Goal: Complete application form

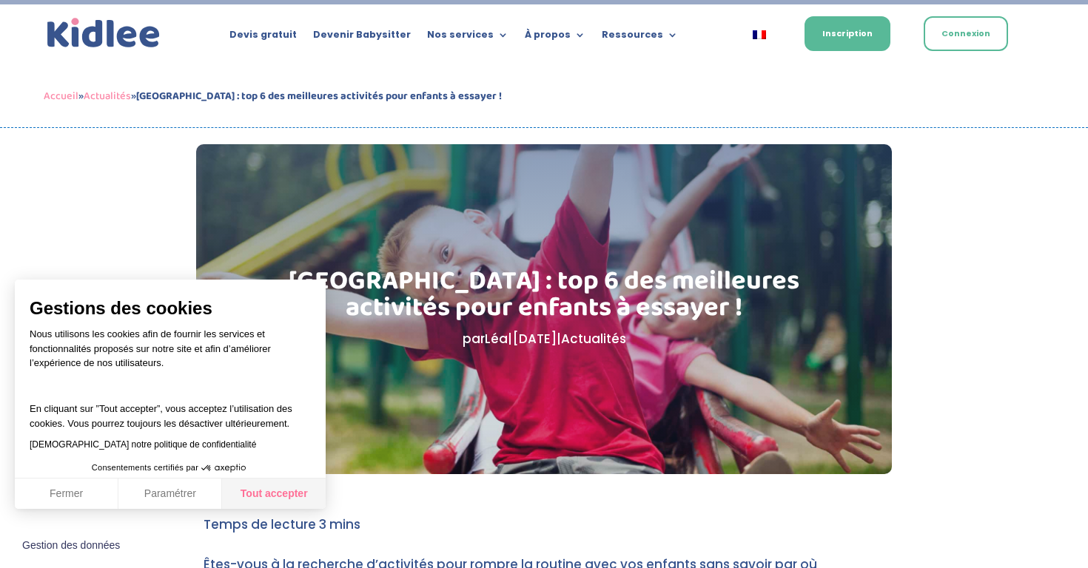
click at [292, 489] on button "Tout accepter" at bounding box center [274, 494] width 104 height 31
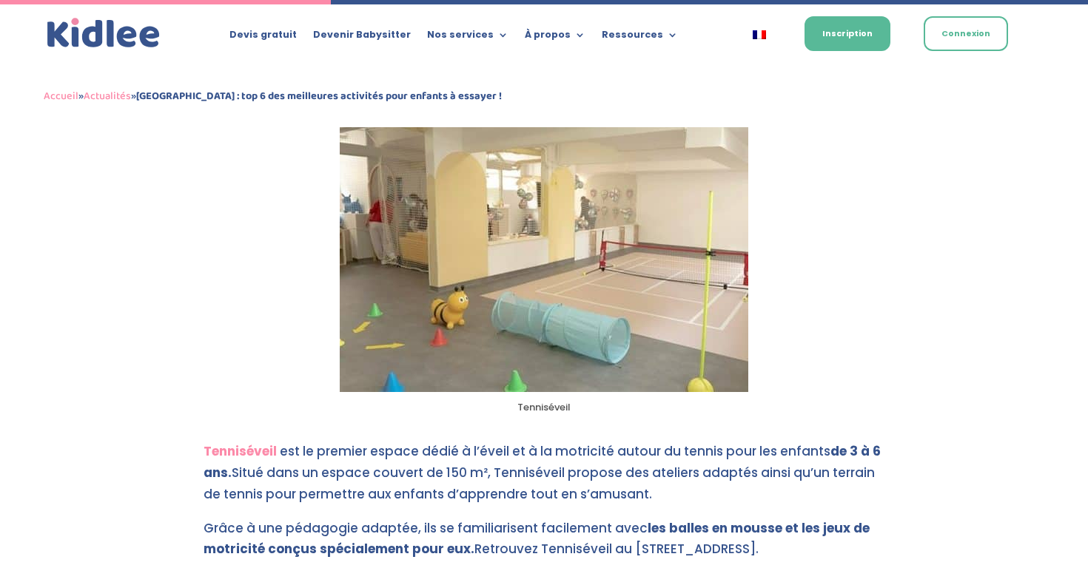
scroll to position [984, 0]
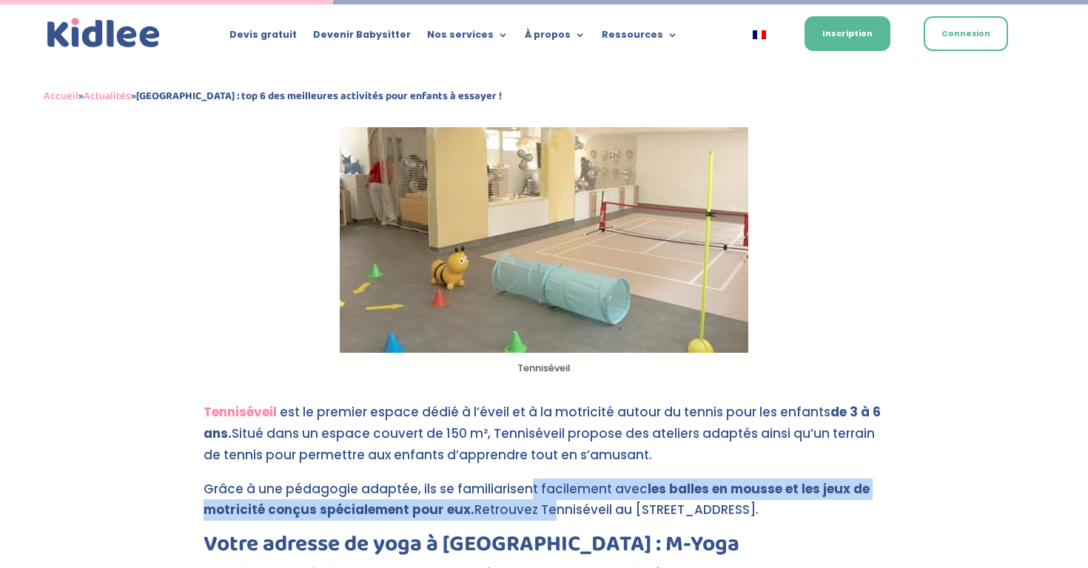
drag, startPoint x: 524, startPoint y: 491, endPoint x: 550, endPoint y: 515, distance: 35.1
click at [550, 515] on p "Grâce à une pédagogie adaptée, ils se familiarisent facilement avec les balles …" at bounding box center [544, 507] width 681 height 56
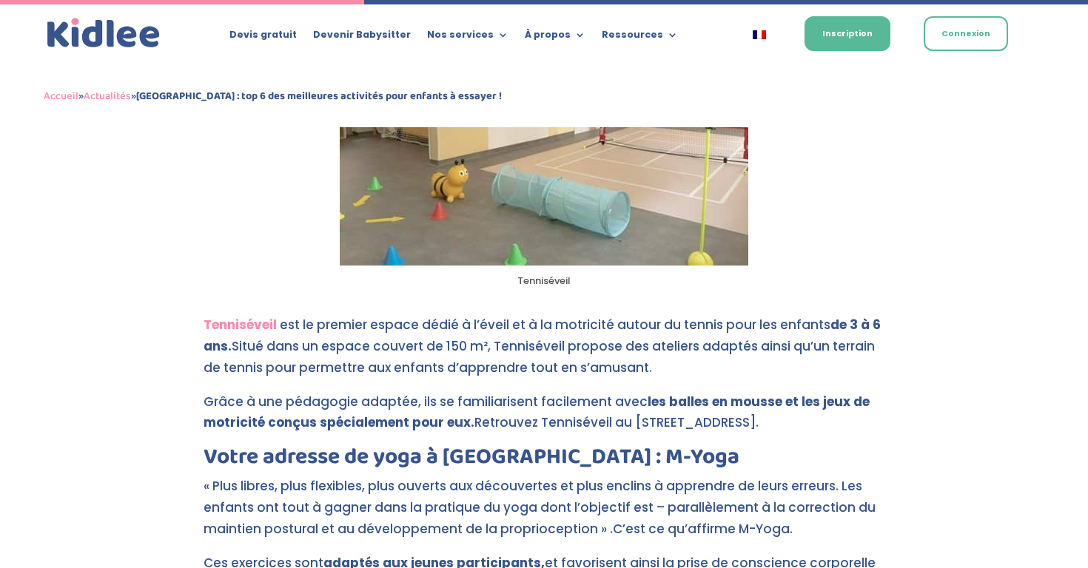
scroll to position [1075, 0]
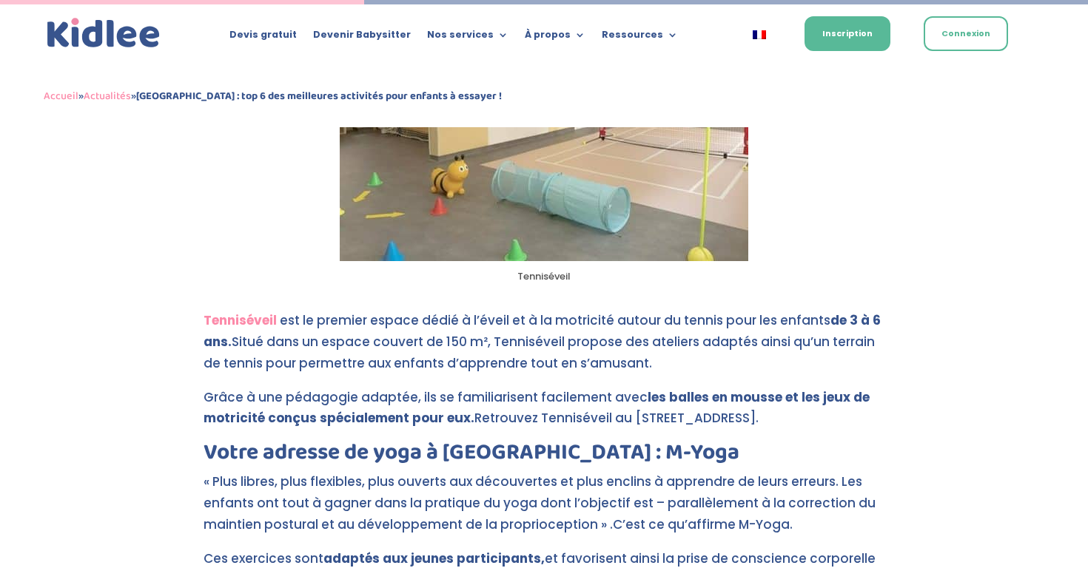
drag, startPoint x: 631, startPoint y: 414, endPoint x: 652, endPoint y: 434, distance: 29.3
click at [652, 434] on p "Grâce à une pédagogie adaptée, ils se familiarisent facilement avec les balles …" at bounding box center [544, 415] width 681 height 56
copy p "29 rue de Billancourt, 92100 Boulogne-Billancourt."
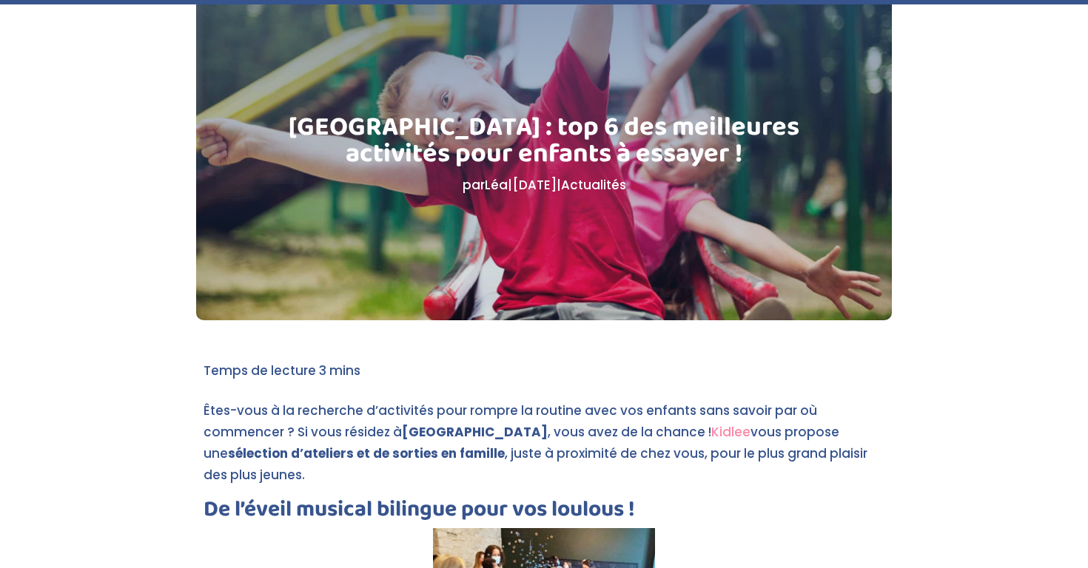
scroll to position [0, 0]
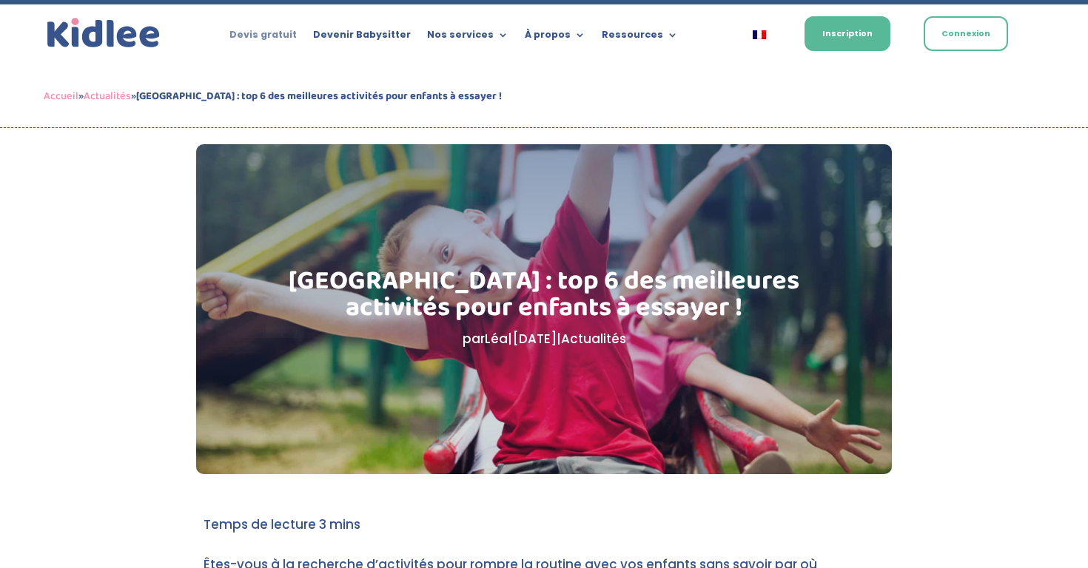
click at [295, 36] on link "Devis gratuit" at bounding box center [262, 38] width 67 height 16
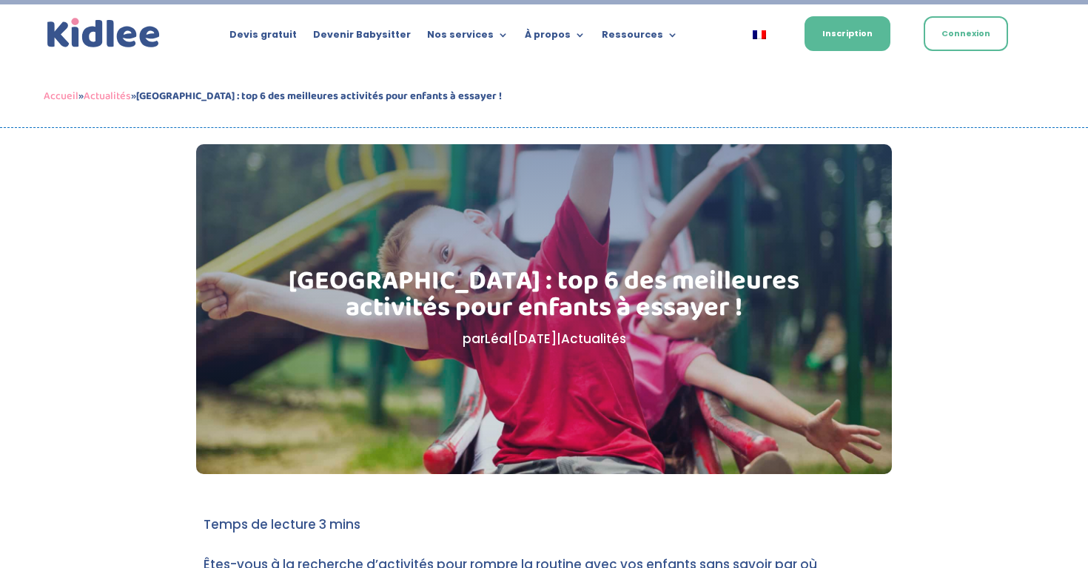
click at [522, 309] on h1 "Boulogne-Billancourt : top 6 des meilleures activités pour enfants à essayer !" at bounding box center [544, 298] width 547 height 61
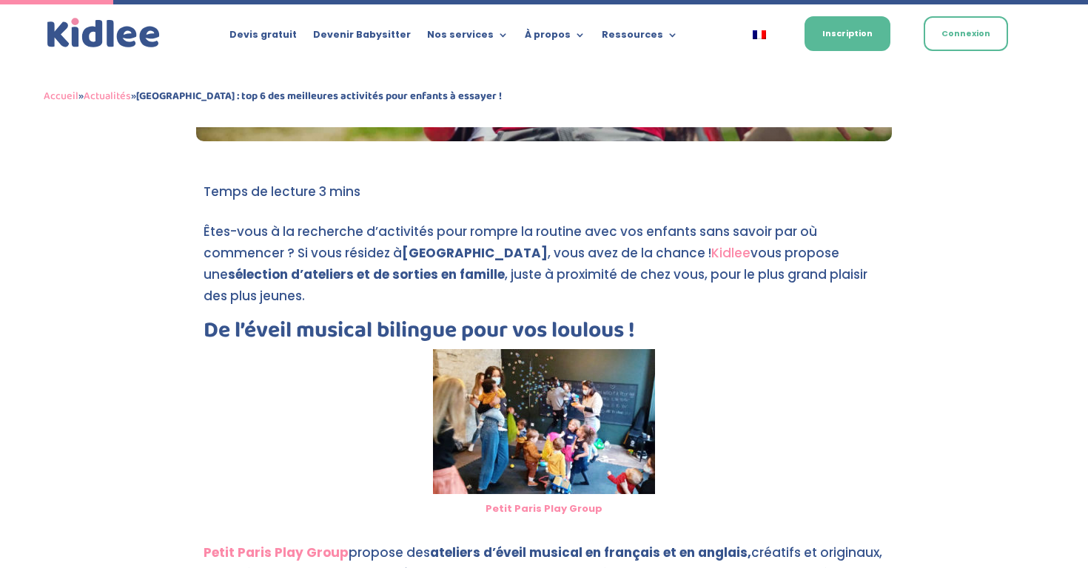
scroll to position [334, 0]
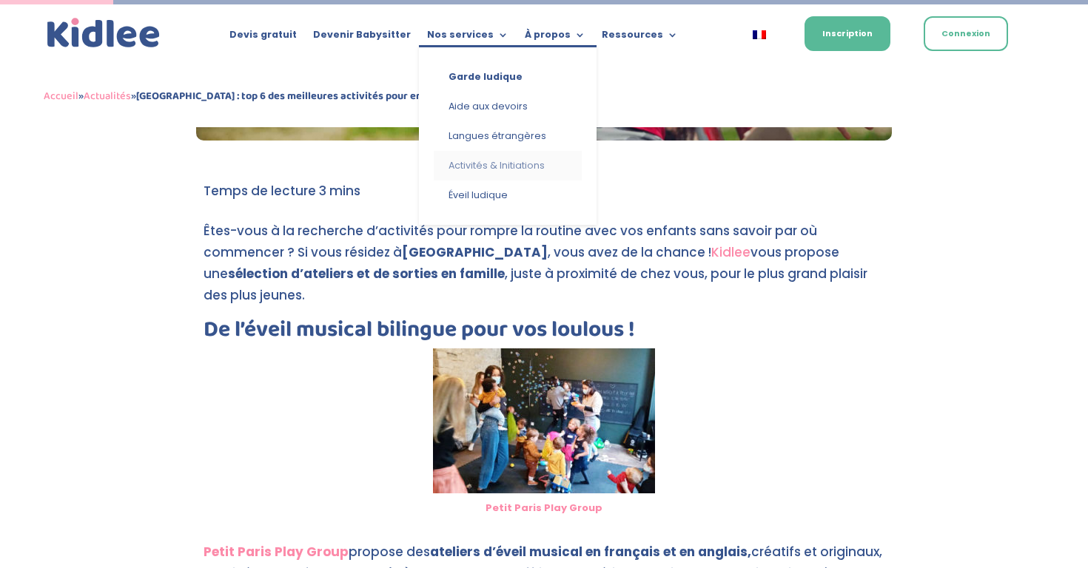
click at [483, 168] on link "Activités & Initiations" at bounding box center [508, 166] width 148 height 30
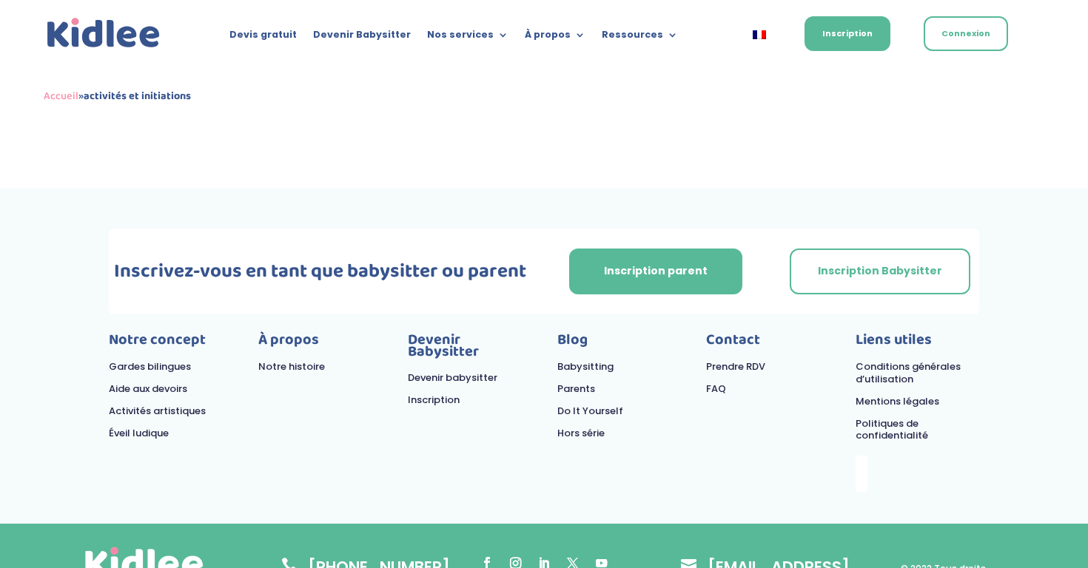
scroll to position [2168, 0]
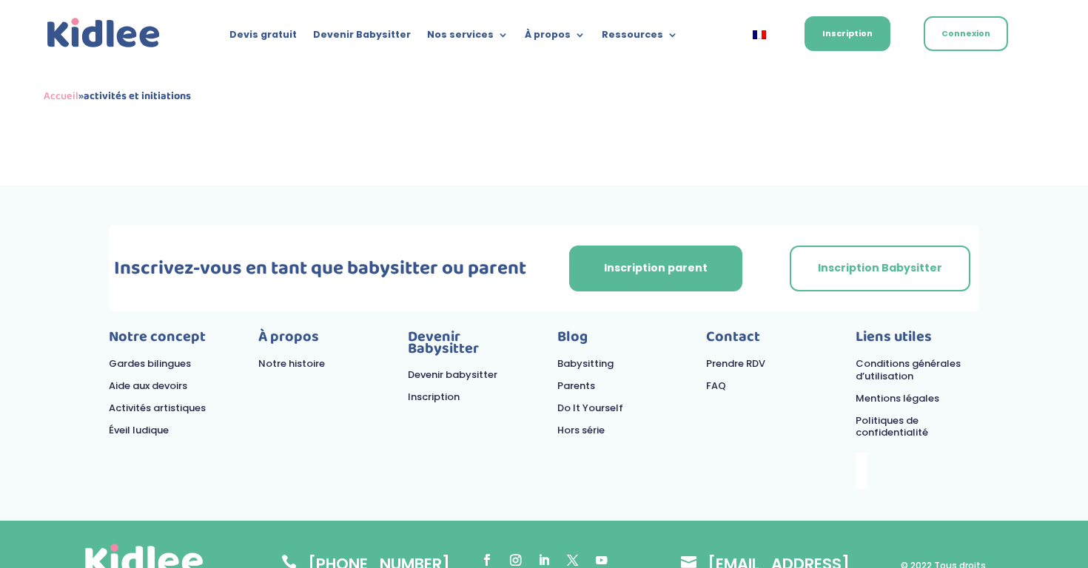
click at [131, 32] on img at bounding box center [104, 33] width 120 height 37
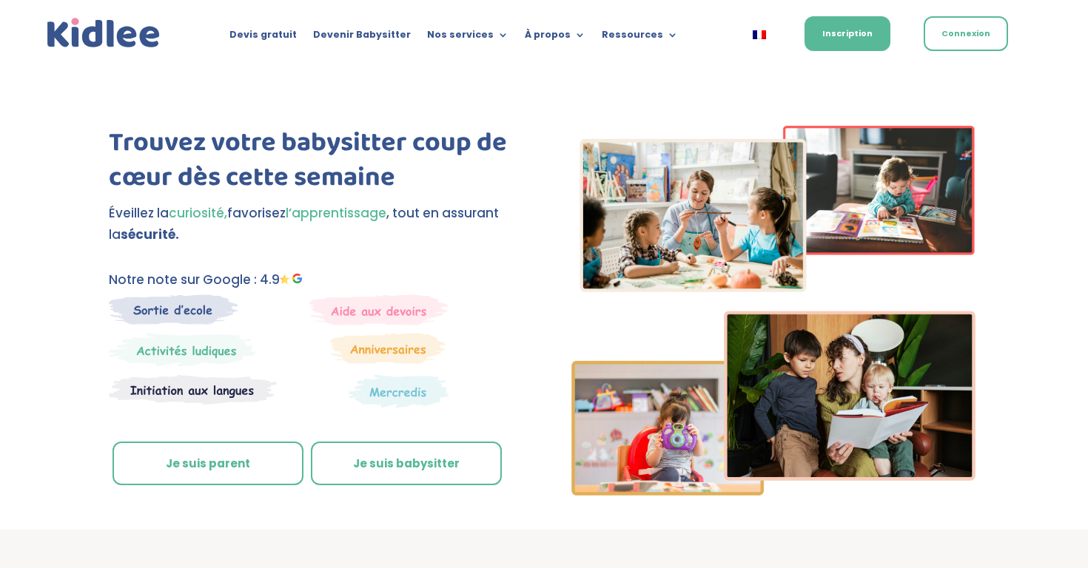
click at [260, 460] on link "Je suis parent" at bounding box center [207, 464] width 191 height 44
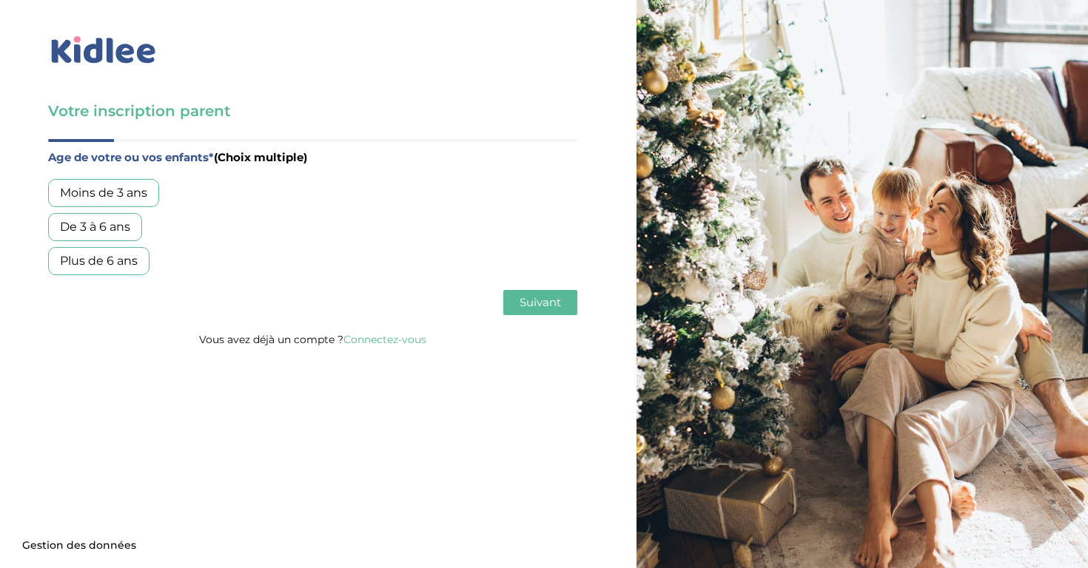
click at [117, 234] on div "De 3 à 6 ans" at bounding box center [95, 227] width 94 height 28
click at [532, 307] on span "Suivant" at bounding box center [540, 302] width 41 height 14
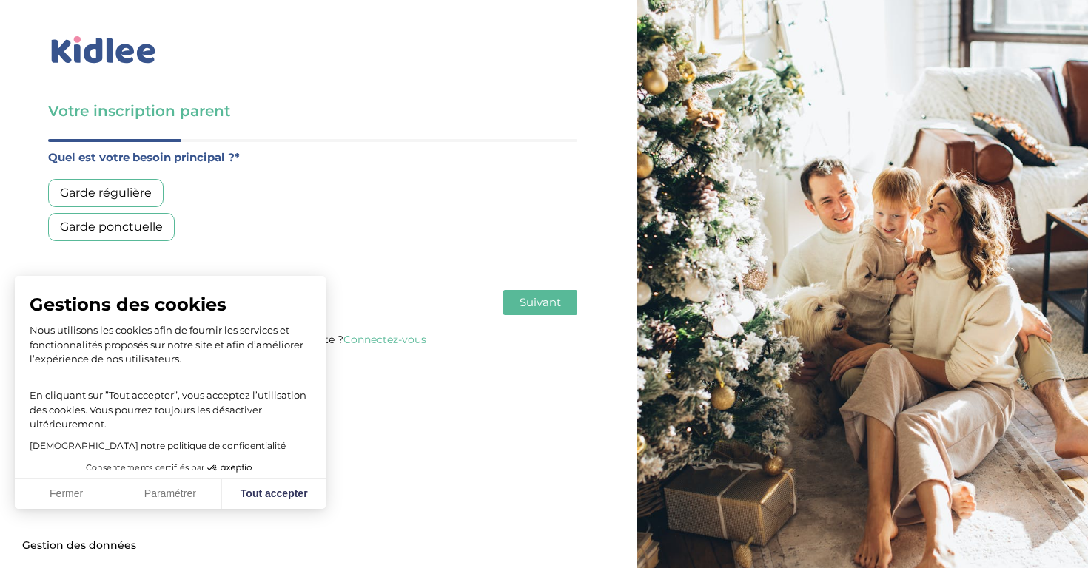
click at [113, 64] on img at bounding box center [103, 50] width 111 height 34
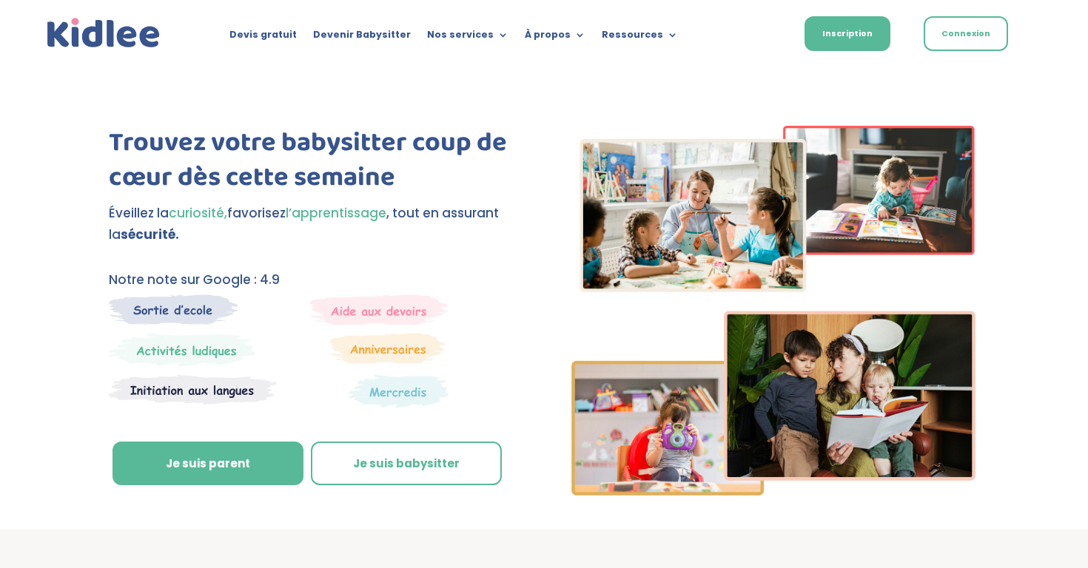
click at [174, 312] on img at bounding box center [174, 310] width 130 height 30
click at [192, 317] on img at bounding box center [174, 310] width 130 height 30
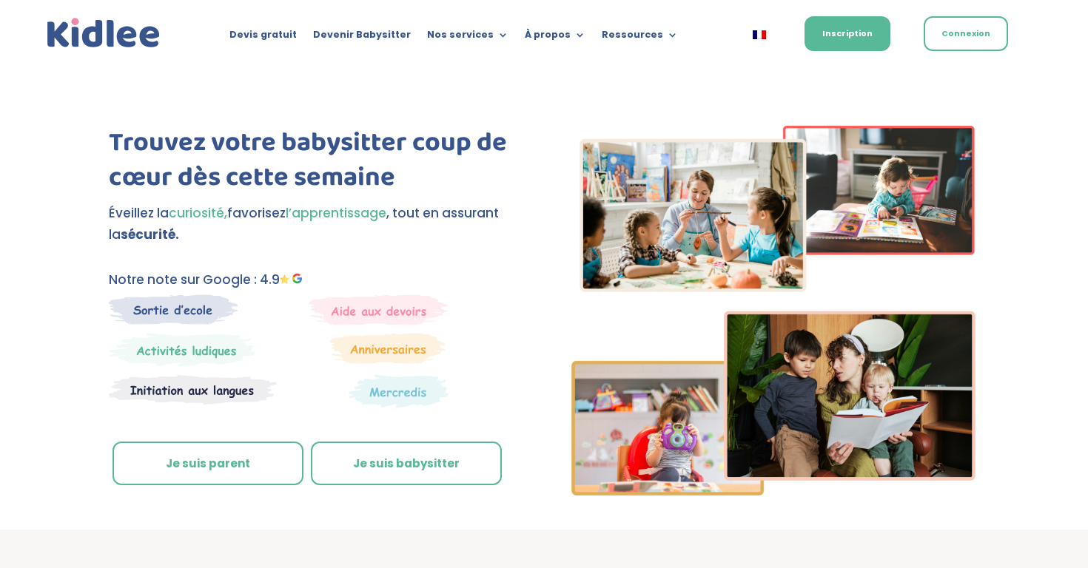
click at [192, 465] on link "Je suis parent" at bounding box center [207, 464] width 191 height 44
